Goal: Browse casually

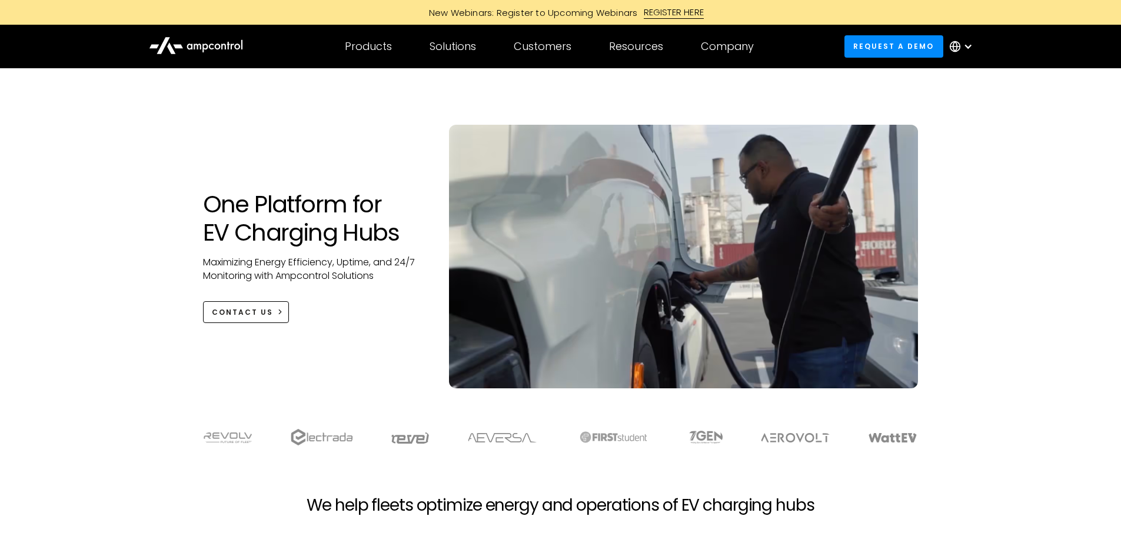
click at [294, 217] on h1 "One Platform for EV Charging Hubs" at bounding box center [314, 218] width 223 height 56
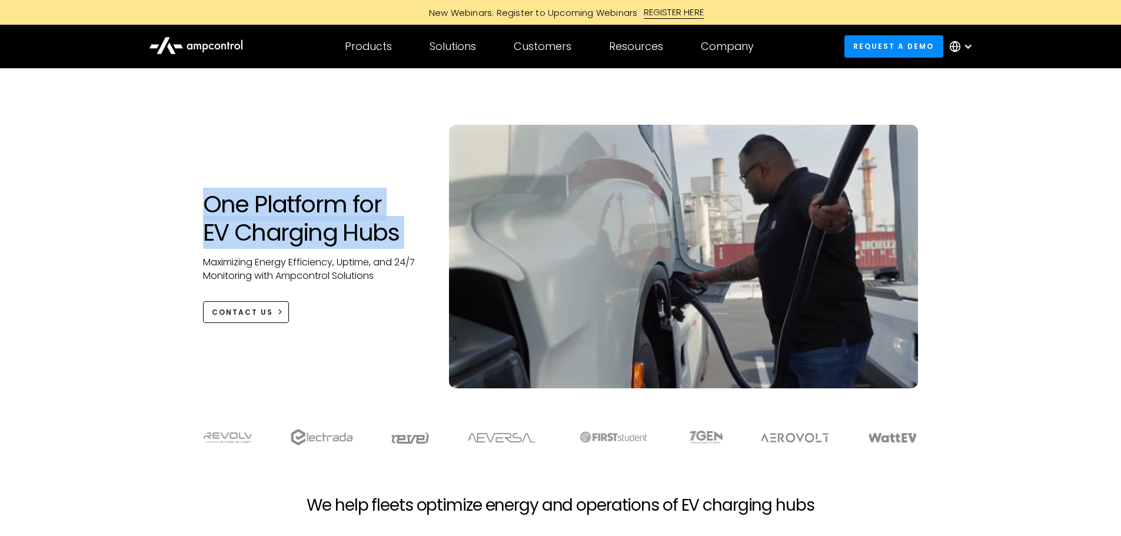
click at [294, 217] on h1 "One Platform for EV Charging Hubs" at bounding box center [314, 218] width 223 height 56
click at [298, 238] on h1 "One Platform for EV Charging Hubs" at bounding box center [314, 218] width 223 height 56
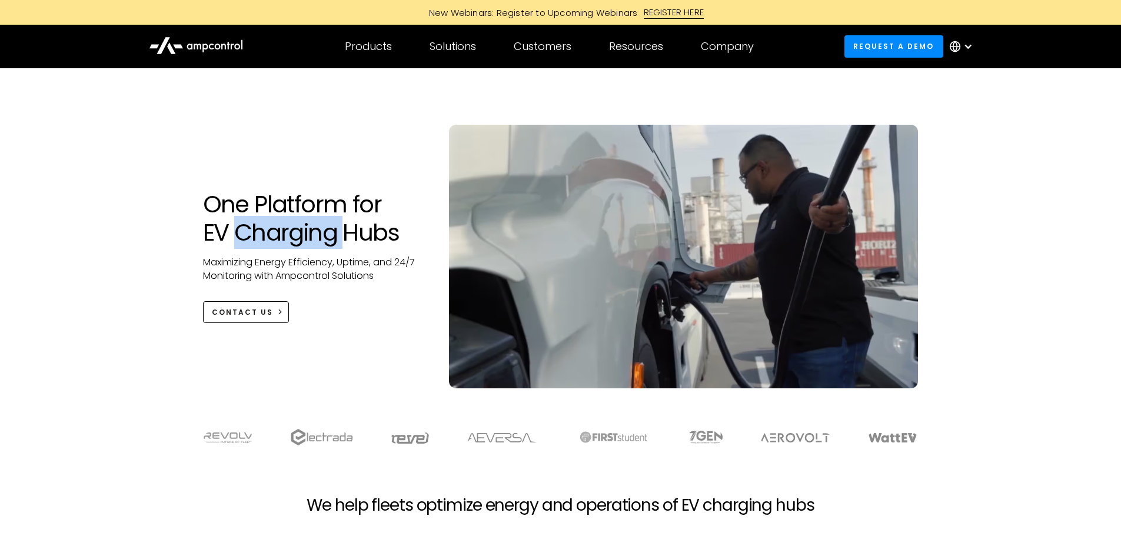
click at [298, 238] on h1 "One Platform for EV Charging Hubs" at bounding box center [314, 218] width 223 height 56
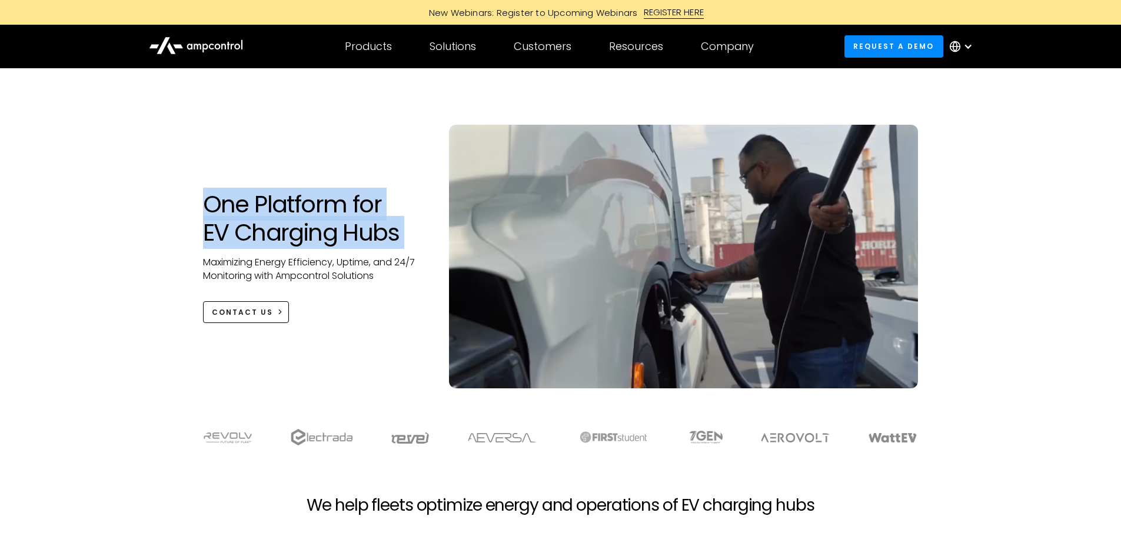
click at [298, 238] on h1 "One Platform for EV Charging Hubs" at bounding box center [314, 218] width 223 height 56
click at [315, 239] on h1 "One Platform for EV Charging Hubs" at bounding box center [314, 218] width 223 height 56
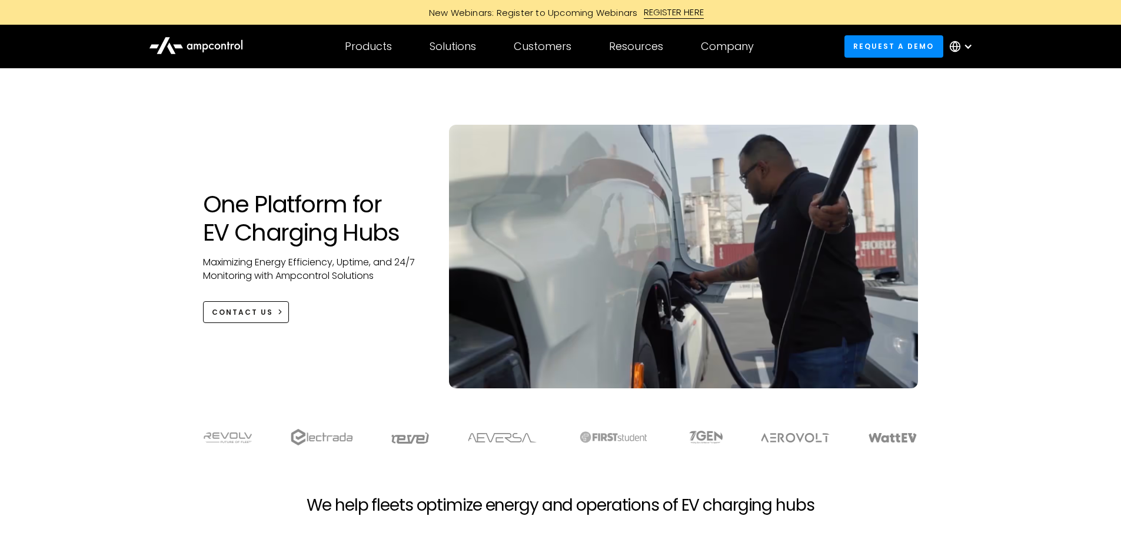
click at [330, 111] on div at bounding box center [561, 115] width 716 height 19
